Goal: Information Seeking & Learning: Learn about a topic

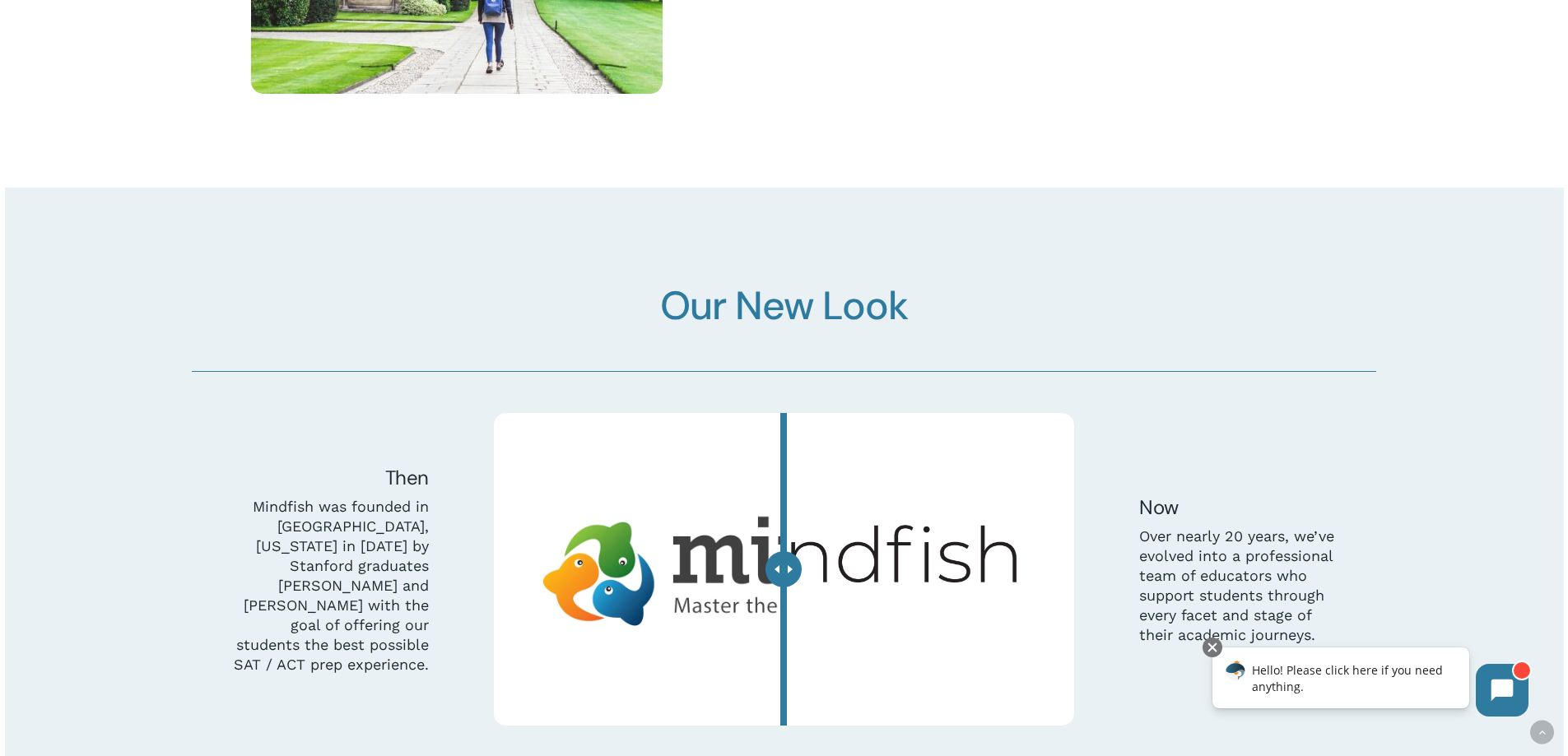
scroll to position [5168, 0]
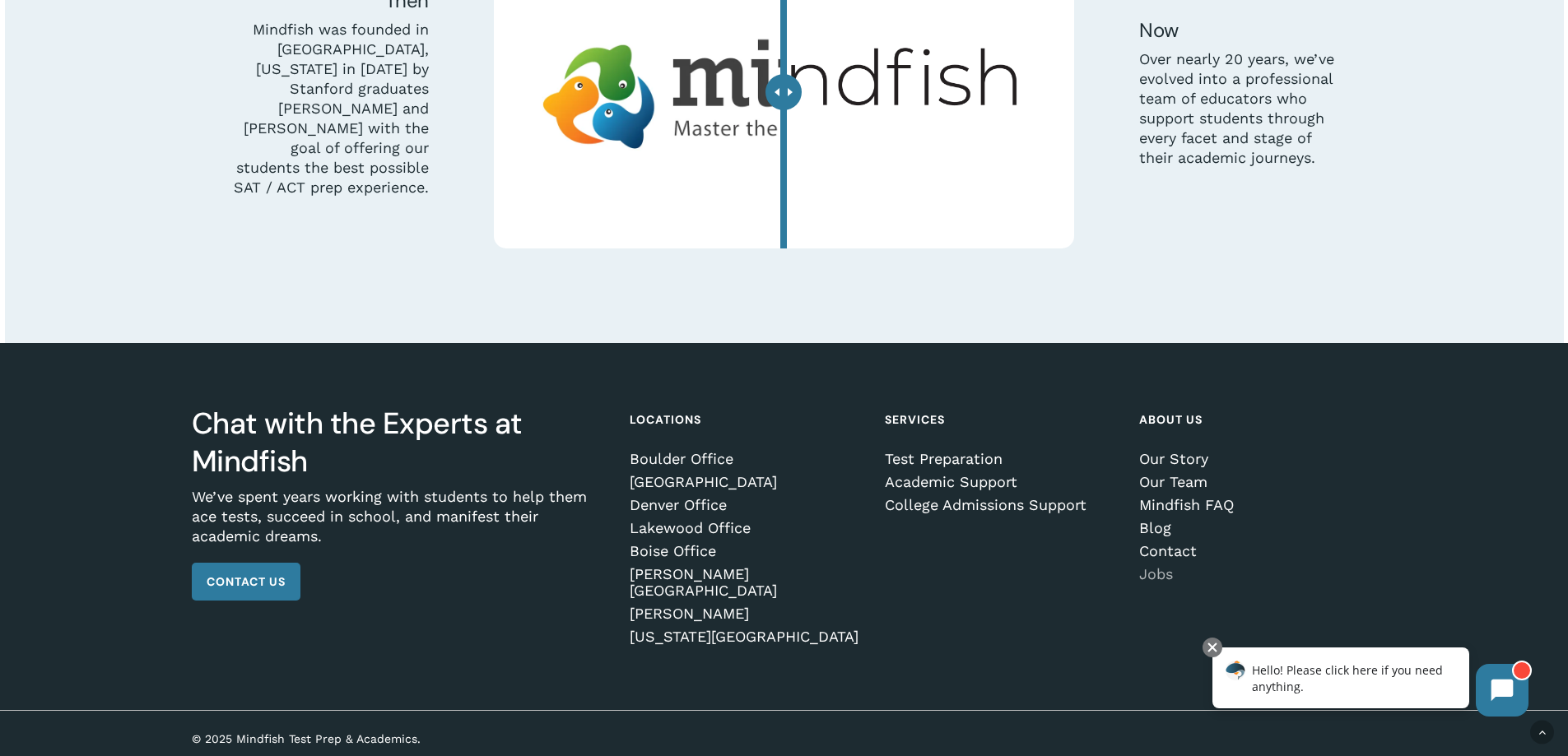
click at [1158, 582] on link "Jobs" at bounding box center [1254, 574] width 231 height 17
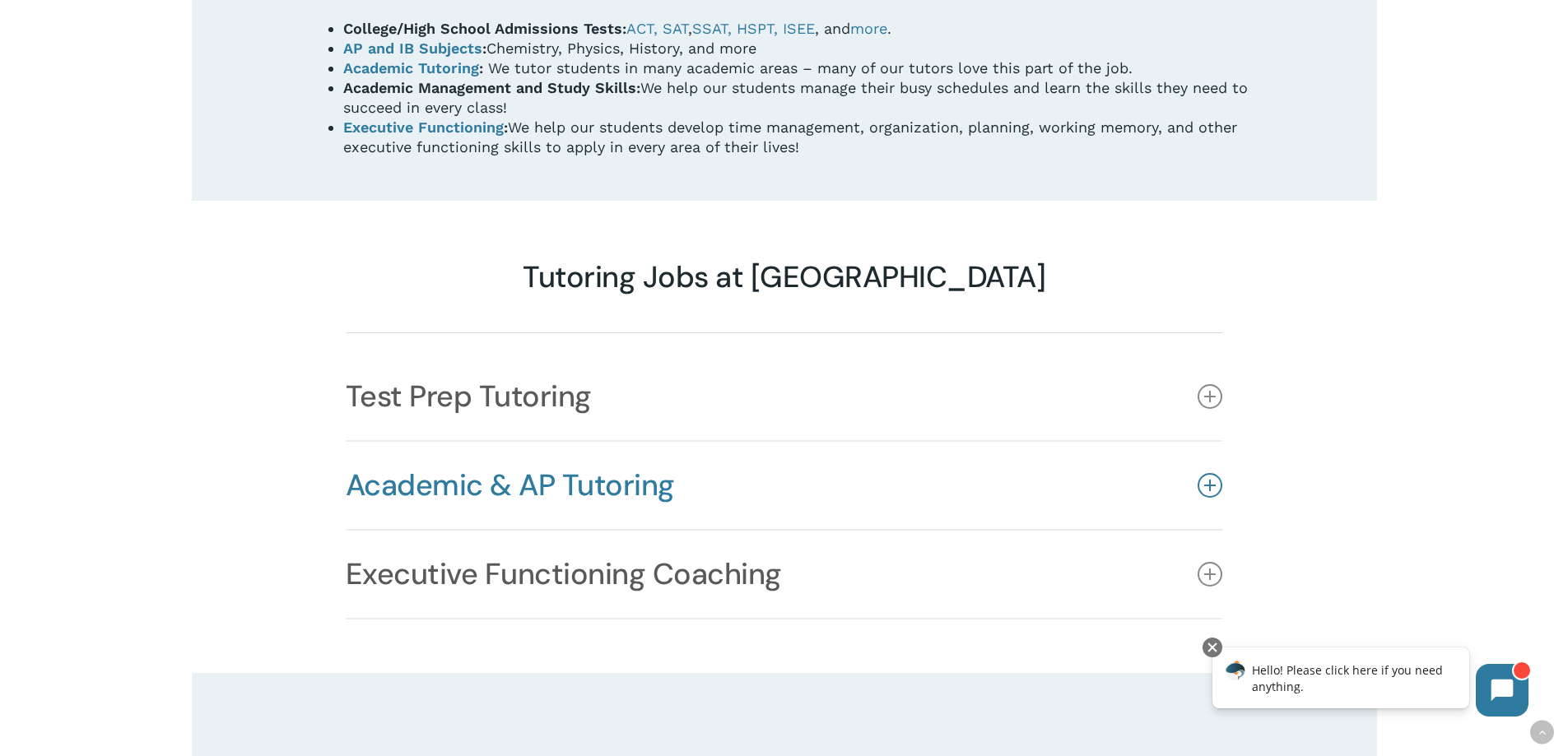
scroll to position [1317, 0]
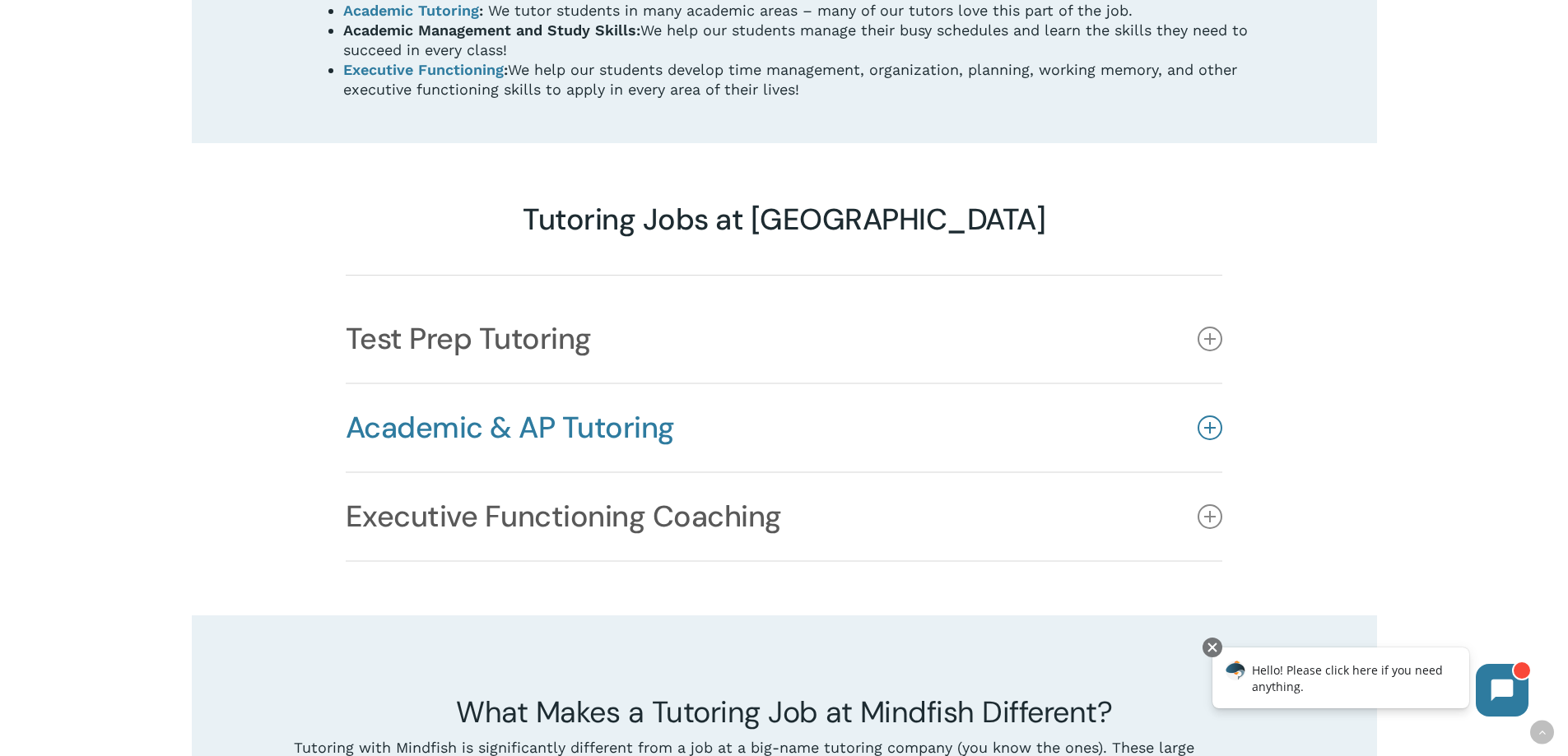
click at [669, 384] on link "Academic & AP Tutoring" at bounding box center [784, 428] width 877 height 87
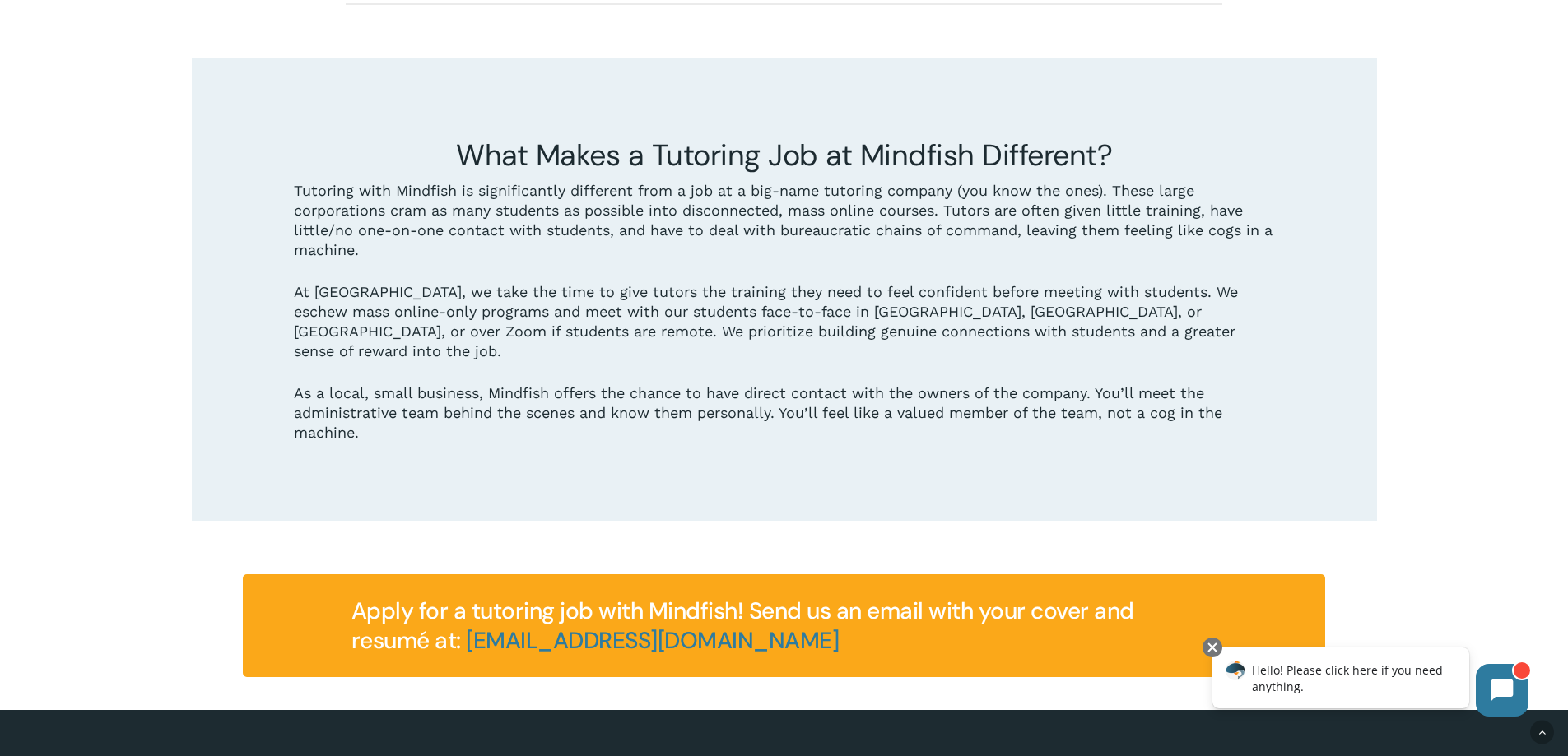
scroll to position [1776, 0]
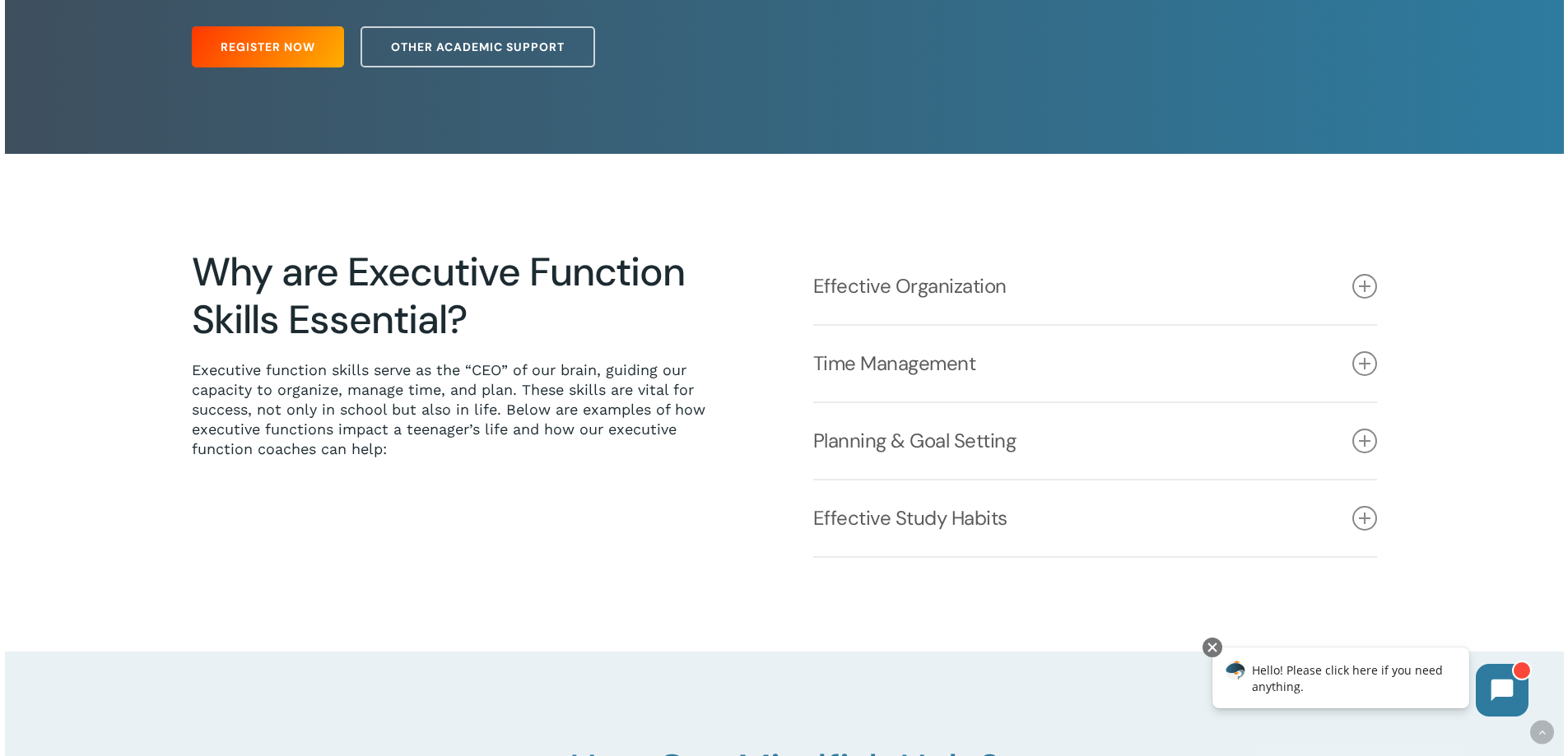
scroll to position [329, 0]
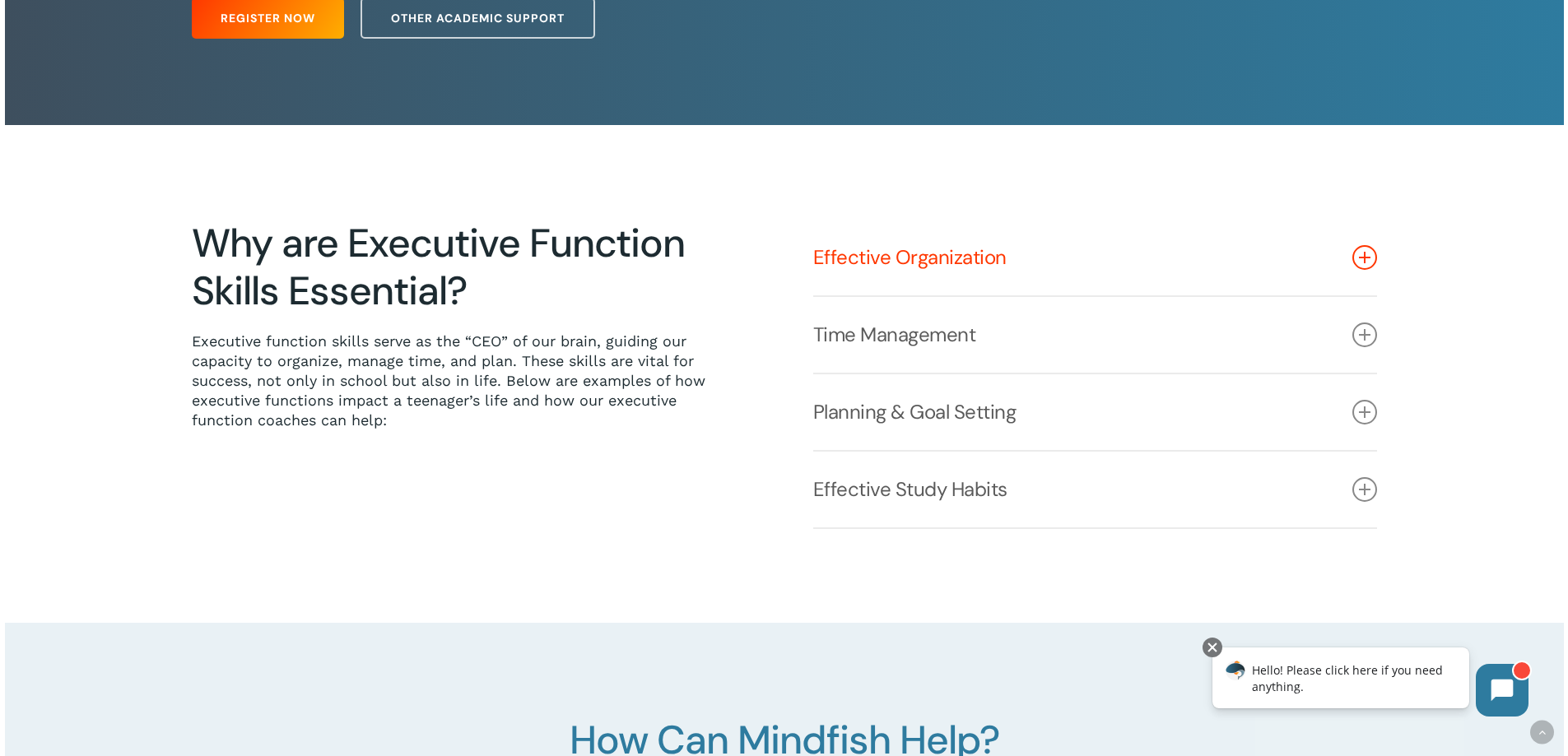
click at [880, 258] on link "Effective Organization" at bounding box center [1095, 257] width 564 height 76
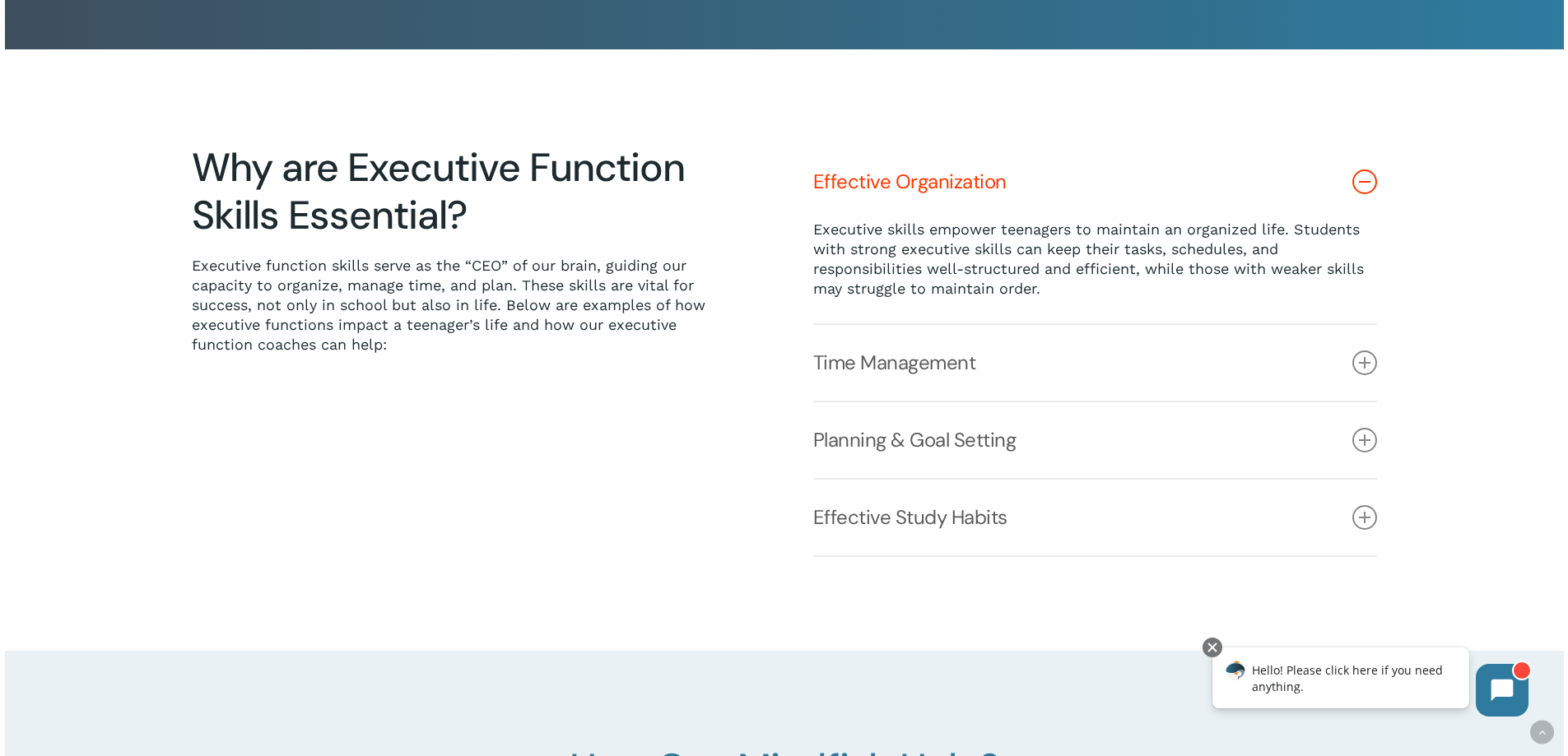
scroll to position [494, 0]
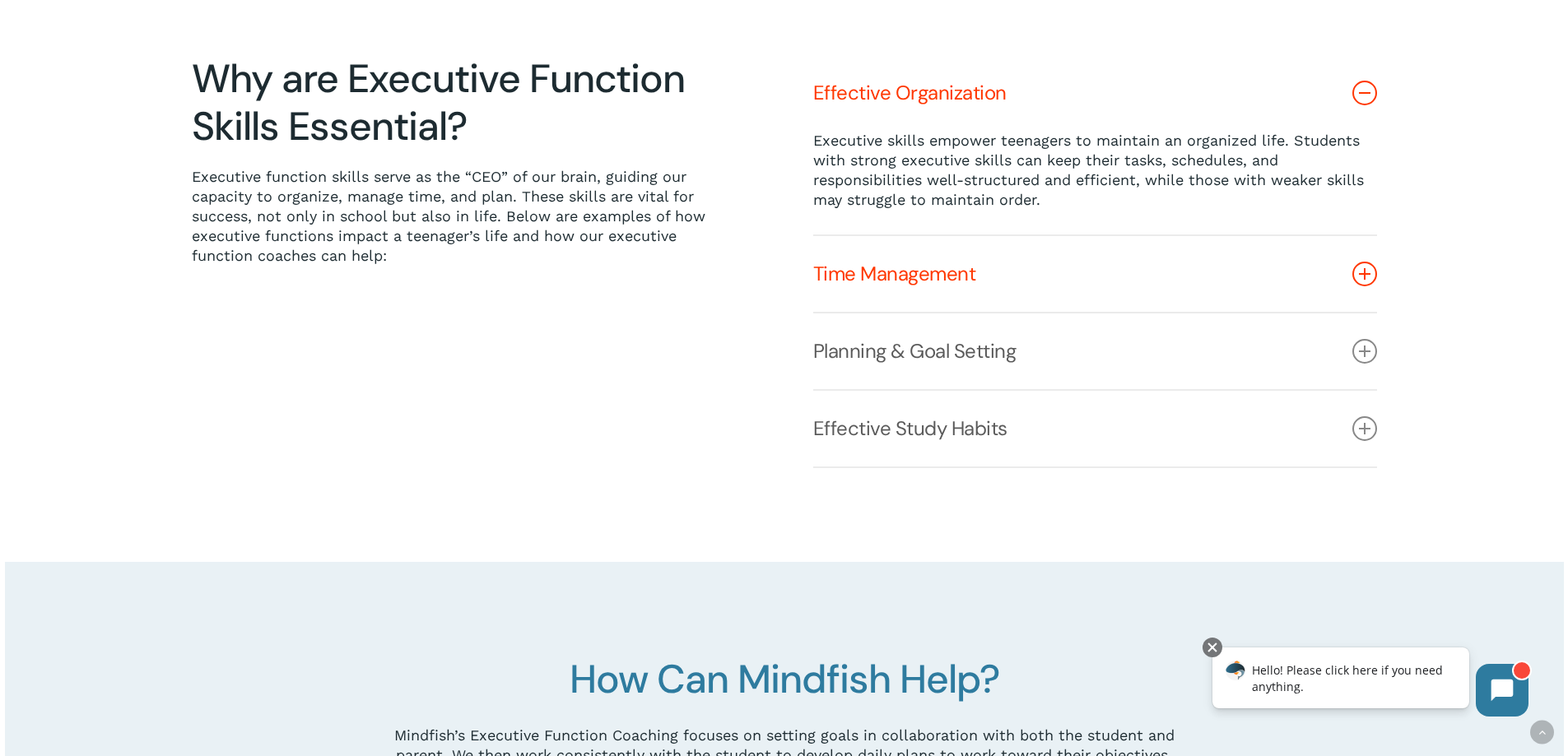
click at [919, 289] on link "Time Management" at bounding box center [1095, 274] width 564 height 76
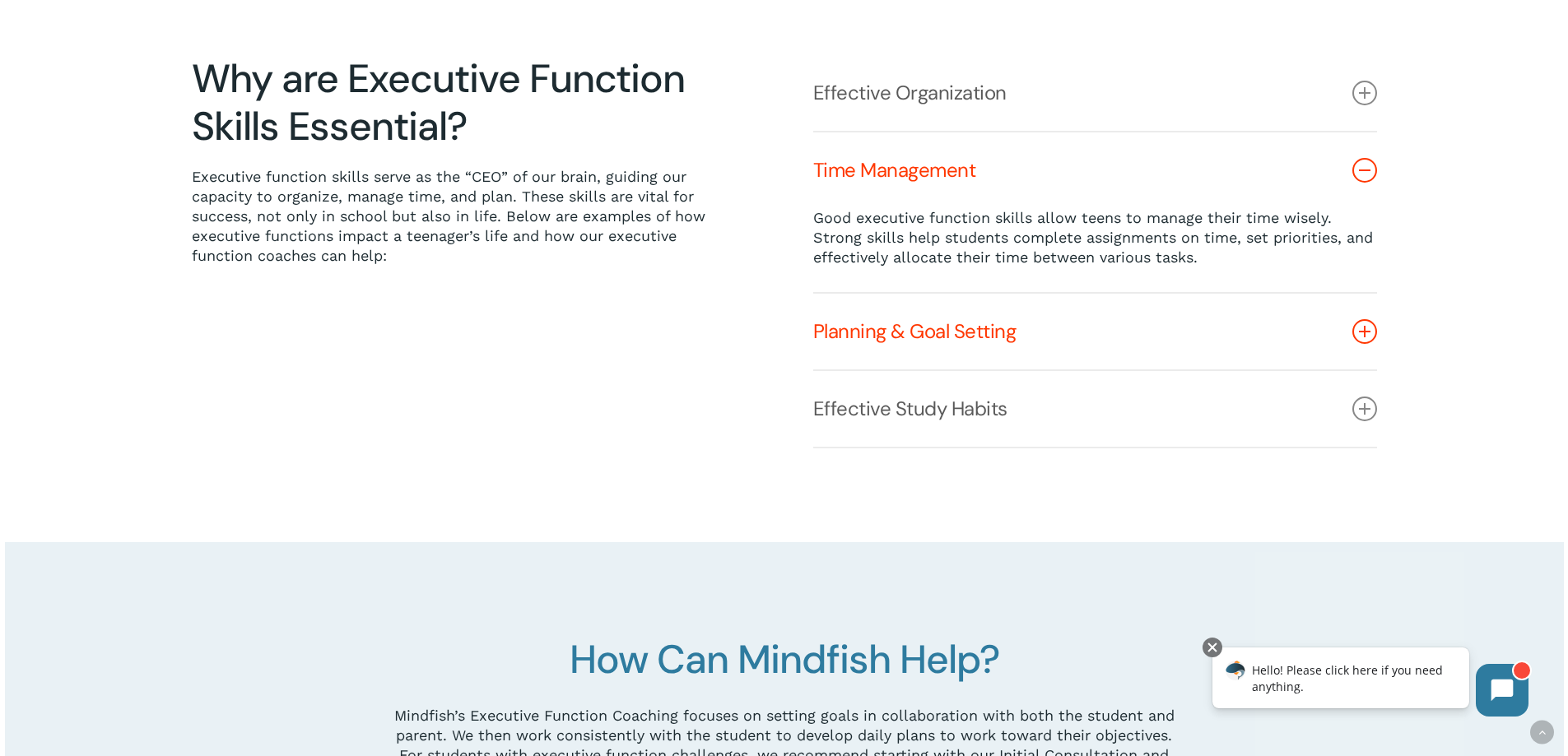
click at [907, 336] on link "Planning & Goal Setting" at bounding box center [1095, 331] width 564 height 76
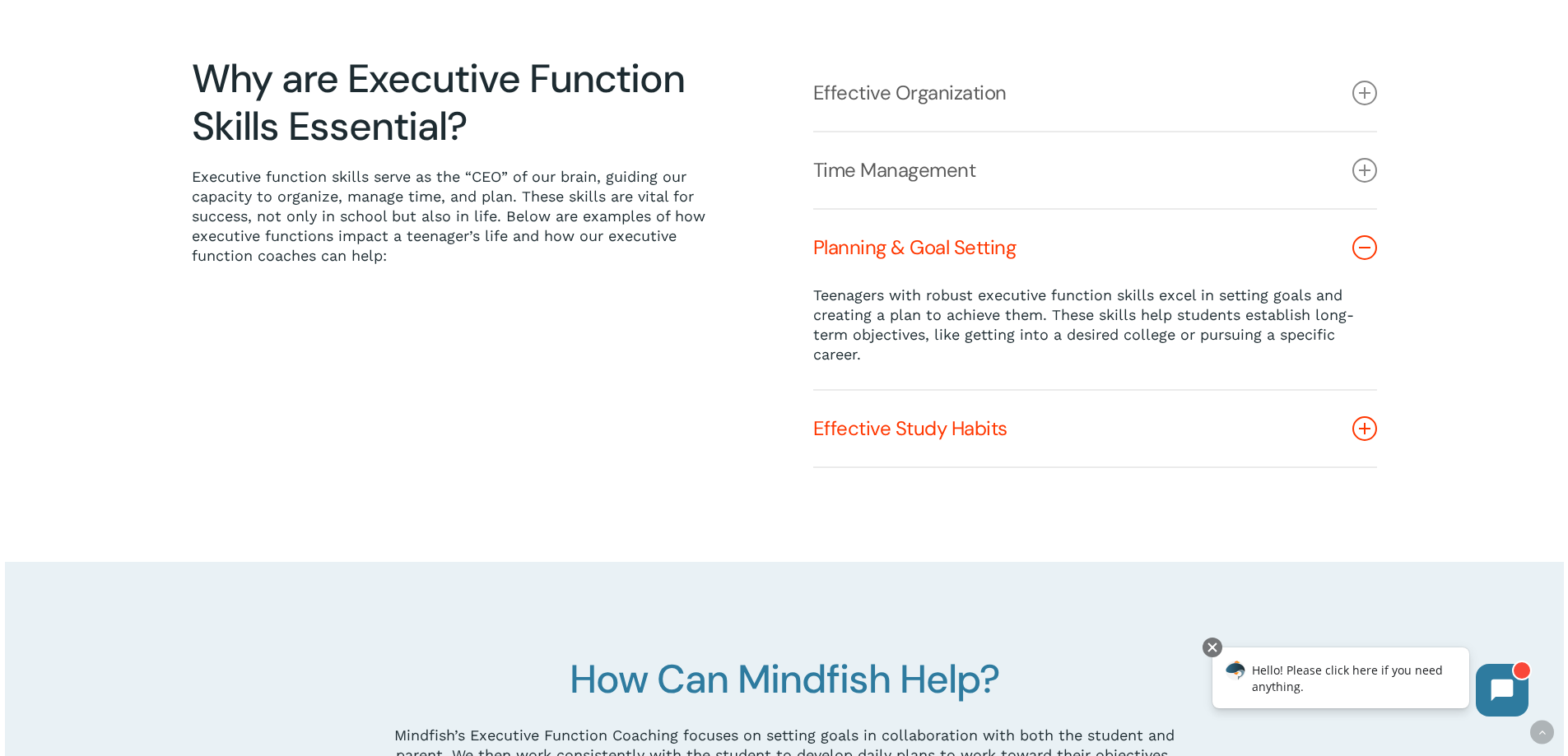
click at [922, 425] on link "Effective Study Habits" at bounding box center [1095, 429] width 564 height 76
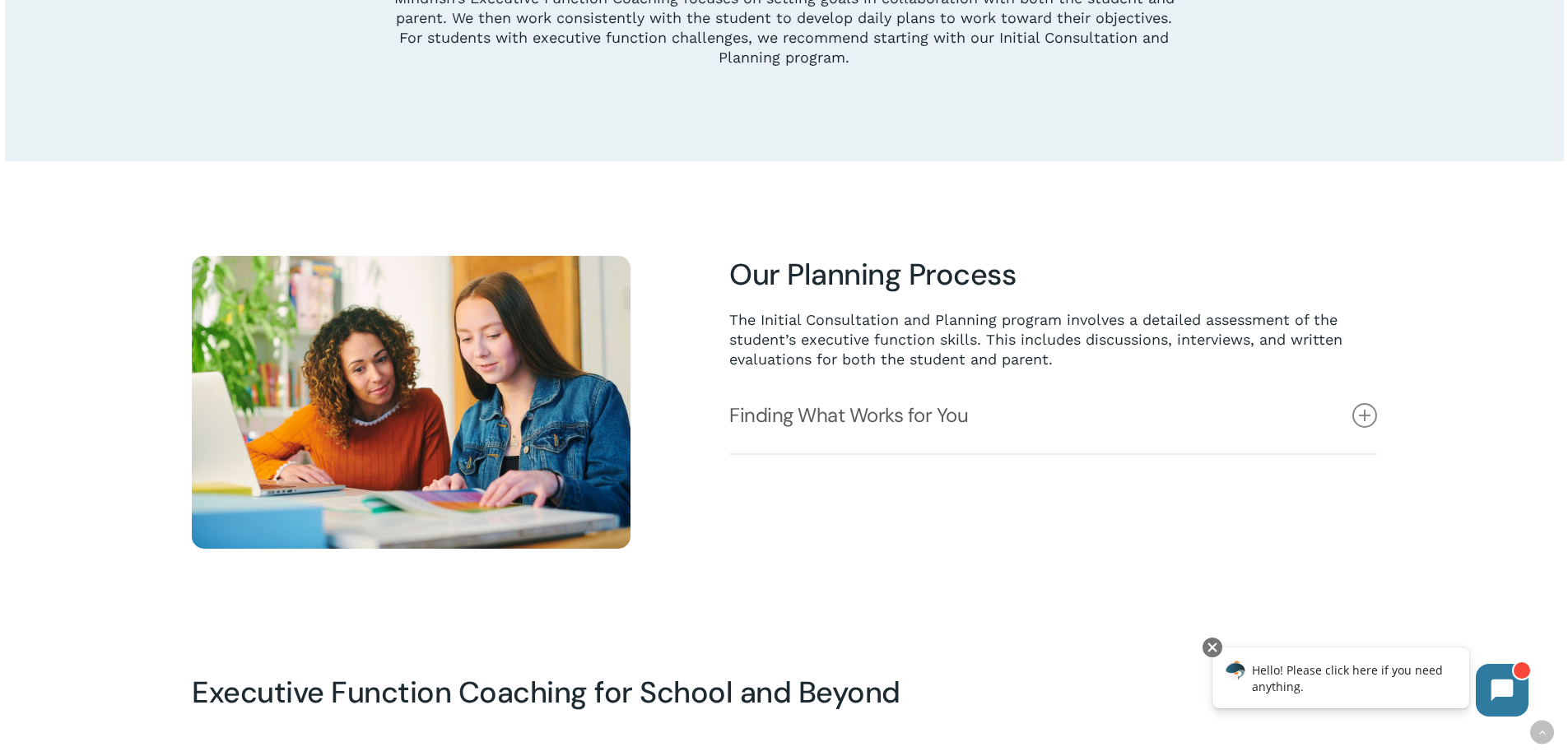
scroll to position [1234, 0]
